Goal: Task Accomplishment & Management: Use online tool/utility

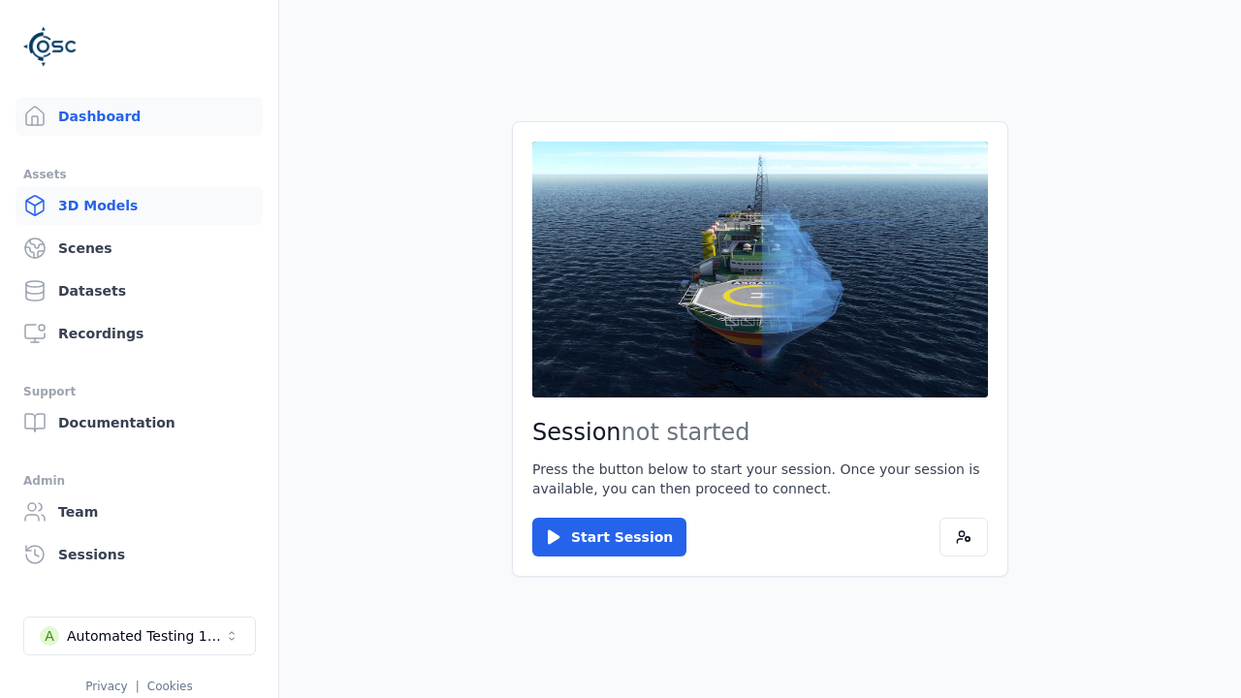
click at [139, 206] on link "3D Models" at bounding box center [139, 205] width 247 height 39
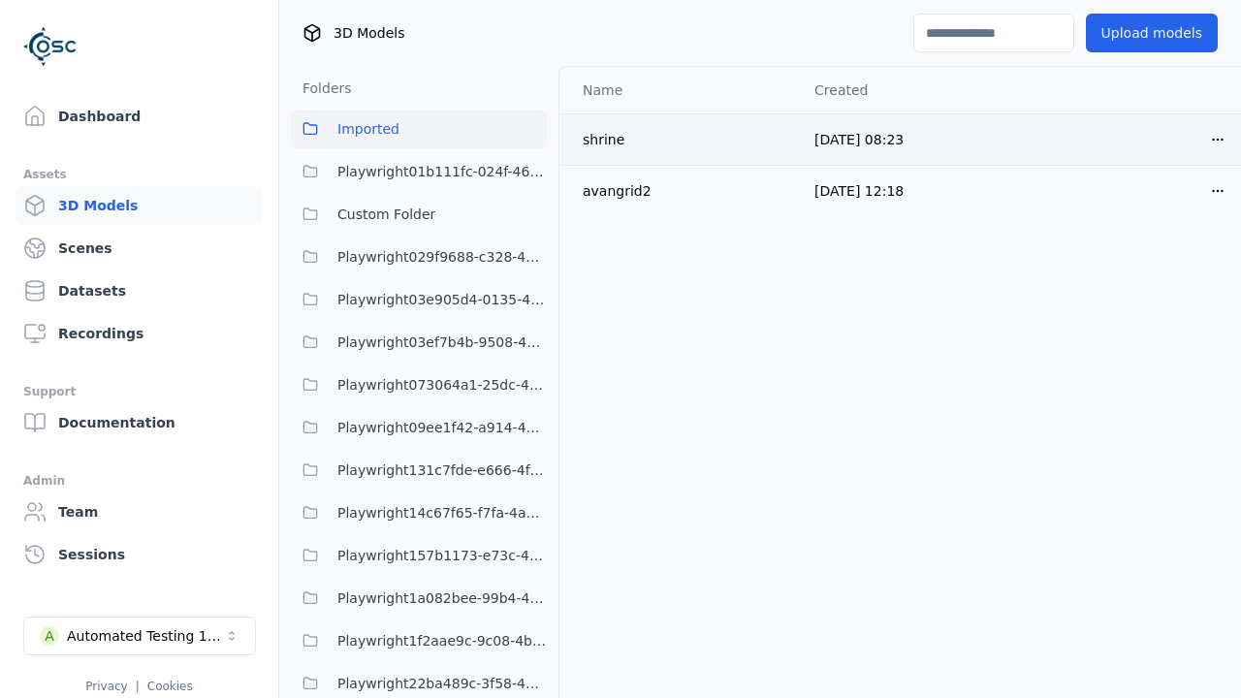
click at [1218, 139] on html "Support Dashboard Assets 3D Models Scenes Datasets Recordings Support Documenta…" at bounding box center [620, 349] width 1241 height 698
click at [1175, 245] on div "Move" at bounding box center [1175, 245] width 114 height 31
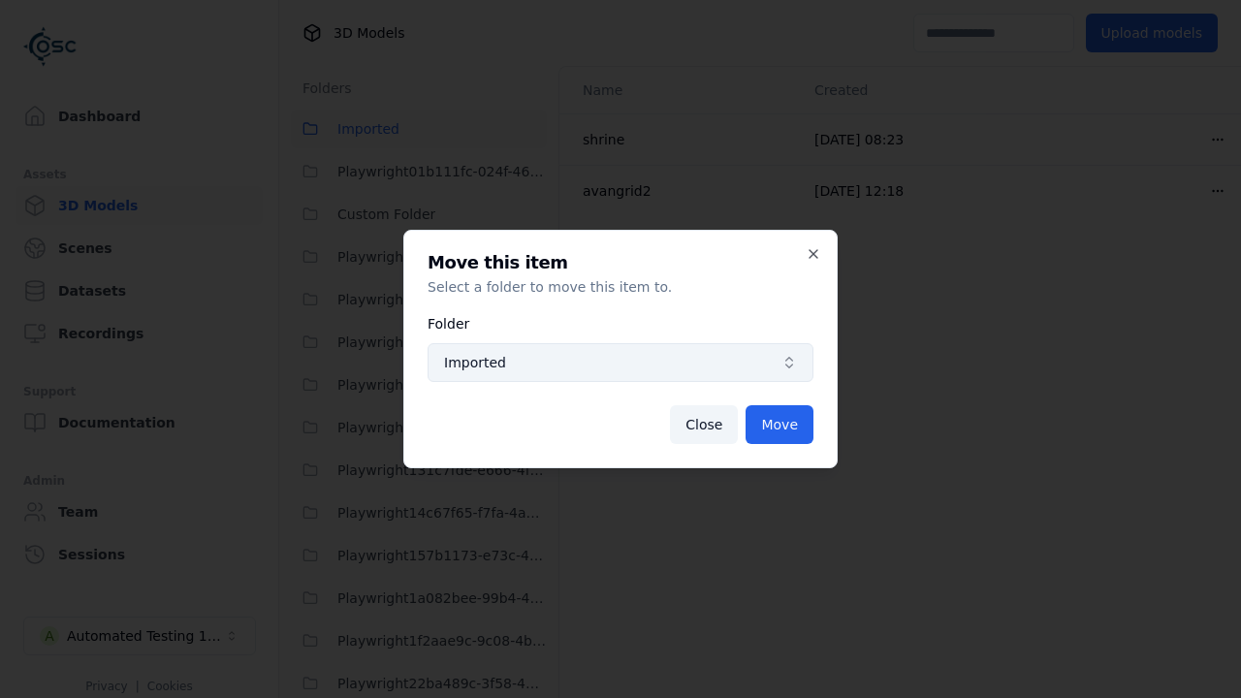
click at [621, 363] on span "Imported" at bounding box center [609, 362] width 330 height 19
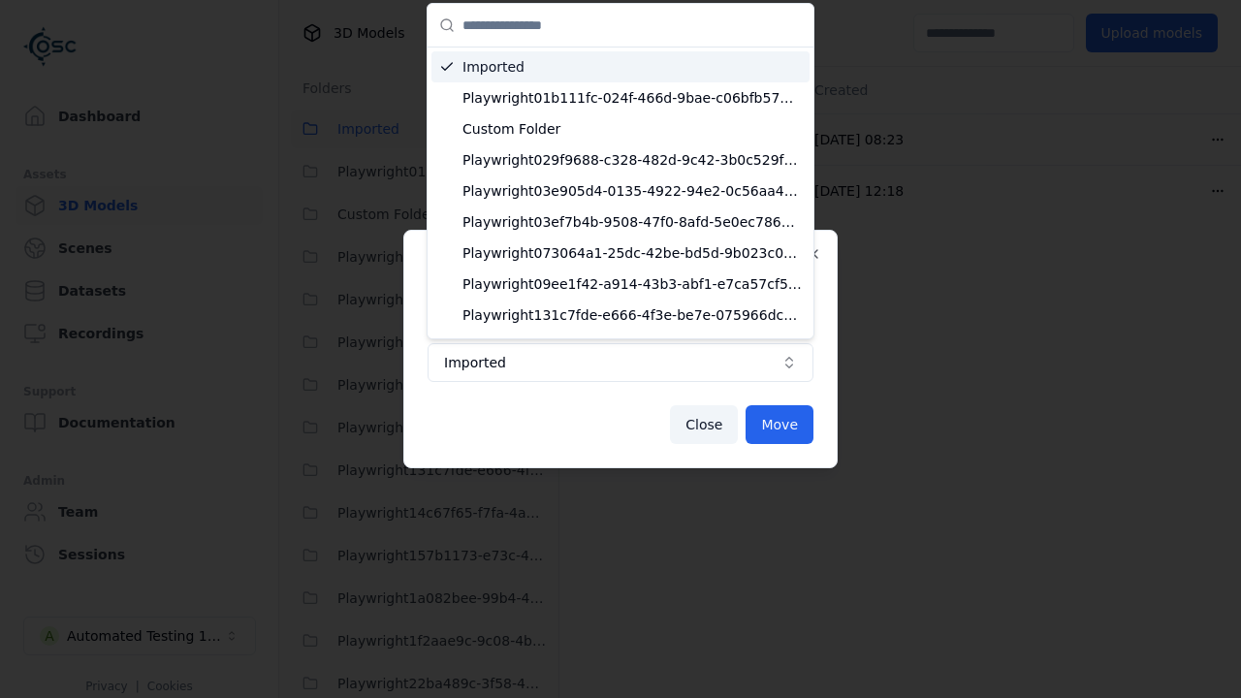
click at [631, 129] on span "Custom Folder" at bounding box center [632, 128] width 339 height 19
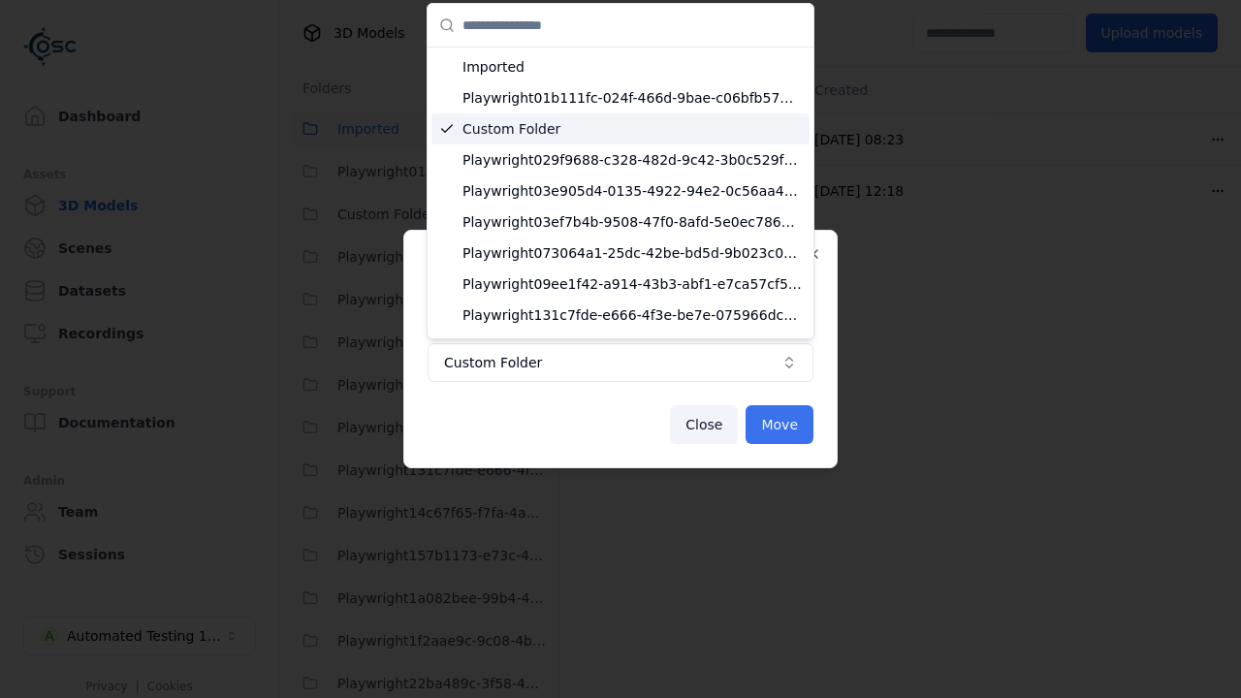
click at [780, 425] on button "Move" at bounding box center [780, 424] width 68 height 39
